Goal: Find specific page/section: Find specific page/section

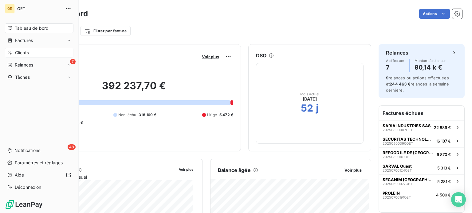
click at [24, 53] on span "Clients" at bounding box center [22, 53] width 14 height 6
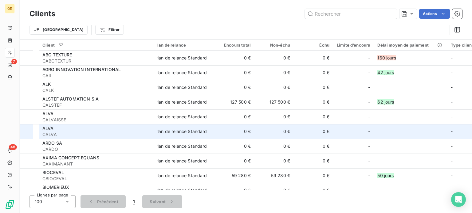
scroll to position [61, 0]
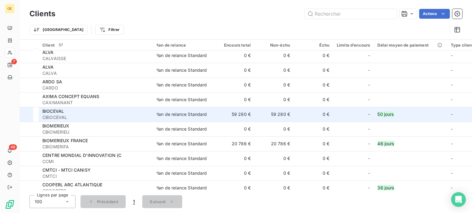
click at [53, 111] on span "BIOCEVAL" at bounding box center [53, 111] width 22 height 5
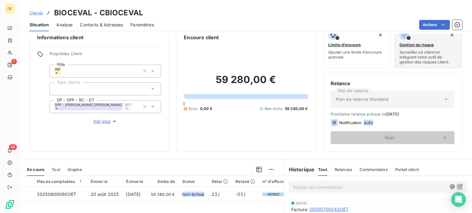
scroll to position [31, 0]
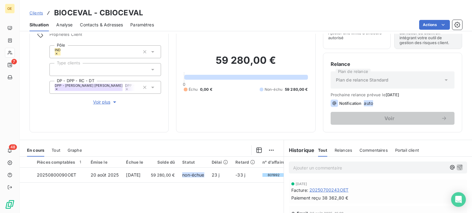
click at [341, 149] on span "Relances" at bounding box center [343, 150] width 18 height 5
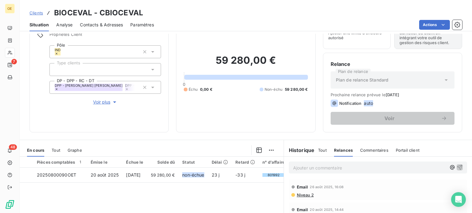
click at [302, 196] on span "Niveau 2" at bounding box center [305, 195] width 18 height 5
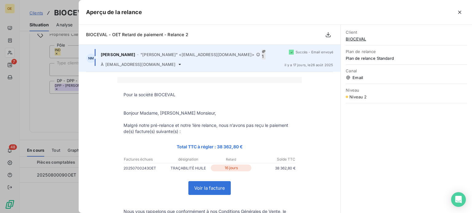
click at [178, 64] on icon at bounding box center [179, 64] width 2 height 1
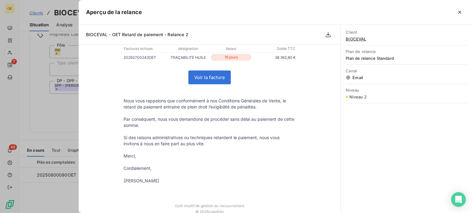
scroll to position [123, 0]
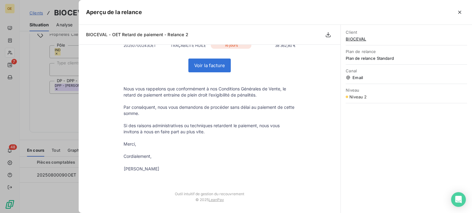
click at [72, 126] on div at bounding box center [236, 106] width 472 height 213
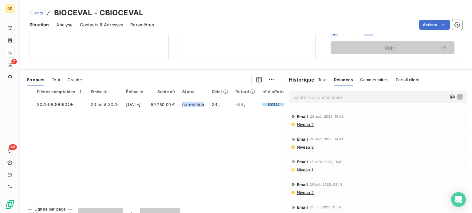
scroll to position [111, 0]
